Goal: Navigation & Orientation: Find specific page/section

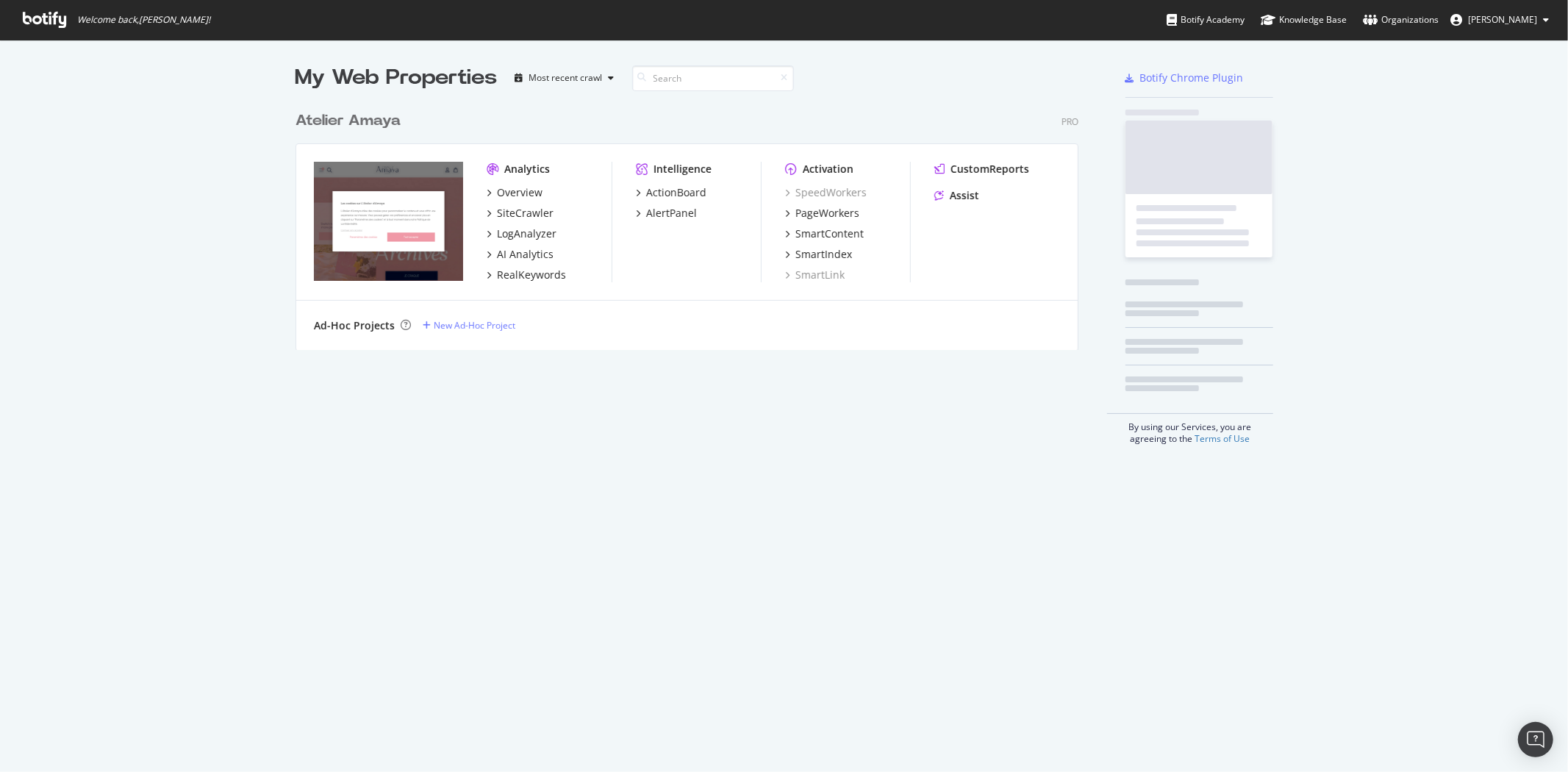
scroll to position [760, 1544]
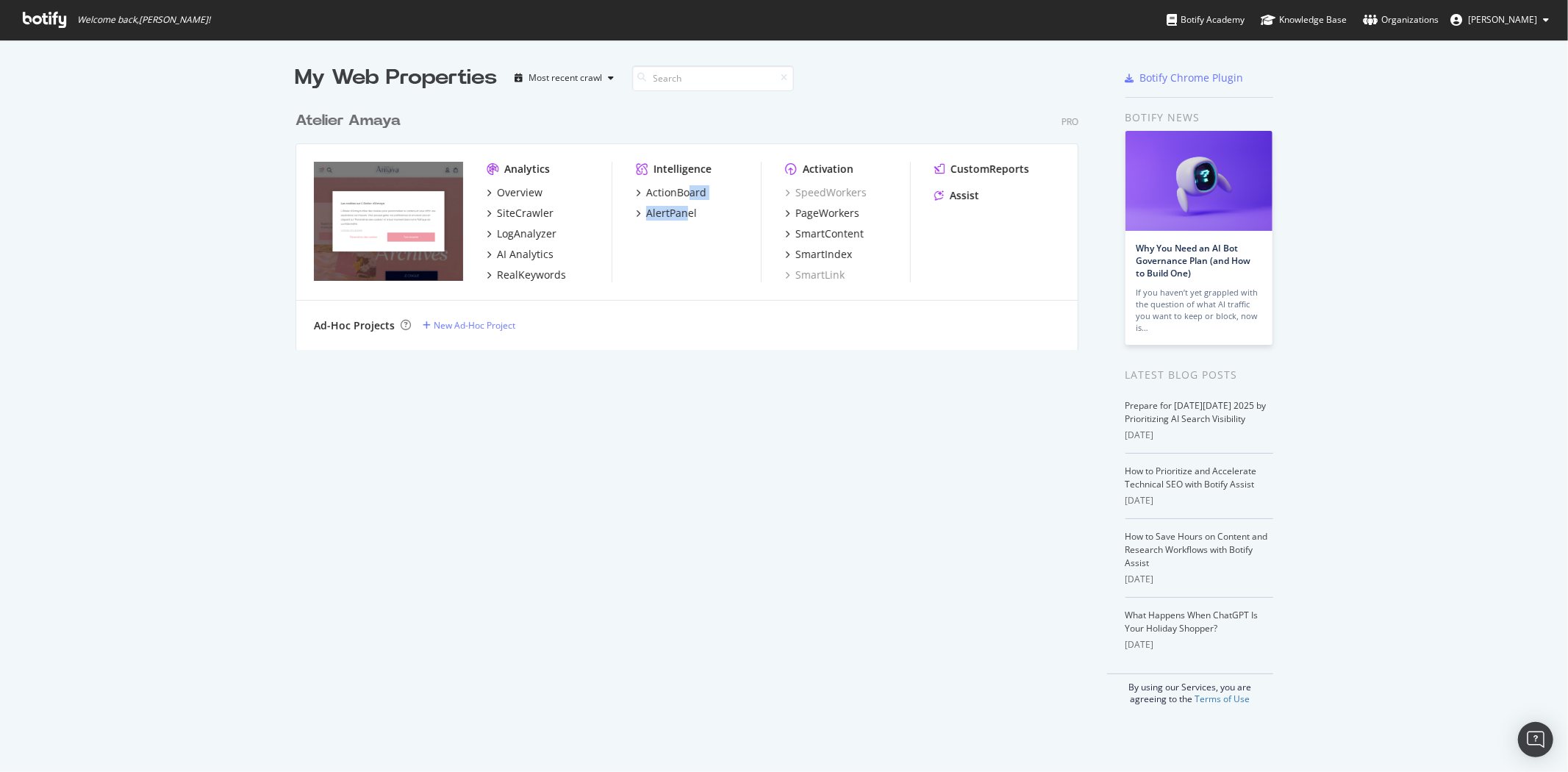
drag, startPoint x: 684, startPoint y: 200, endPoint x: 691, endPoint y: 266, distance: 66.4
click at [691, 266] on div "Intelligence ActionBoard AlertPanel" at bounding box center [698, 222] width 125 height 120
click at [1018, 292] on div "Analytics Overview SiteCrawler LogAnalyzer AI Analytics RealKeywords Intelligen…" at bounding box center [687, 222] width 782 height 156
